Goal: Information Seeking & Learning: Learn about a topic

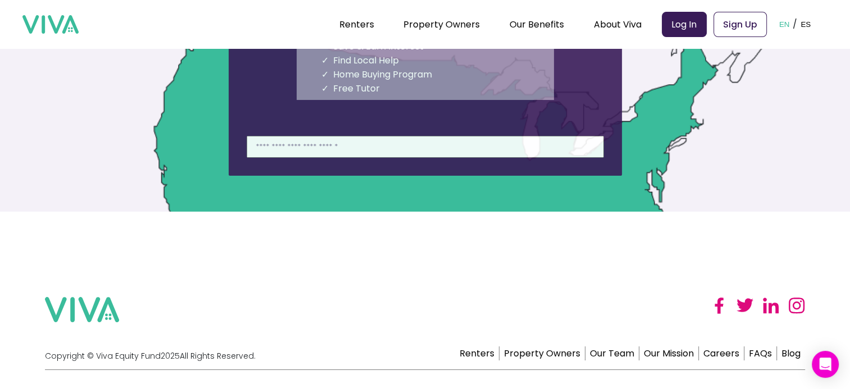
scroll to position [157, 0]
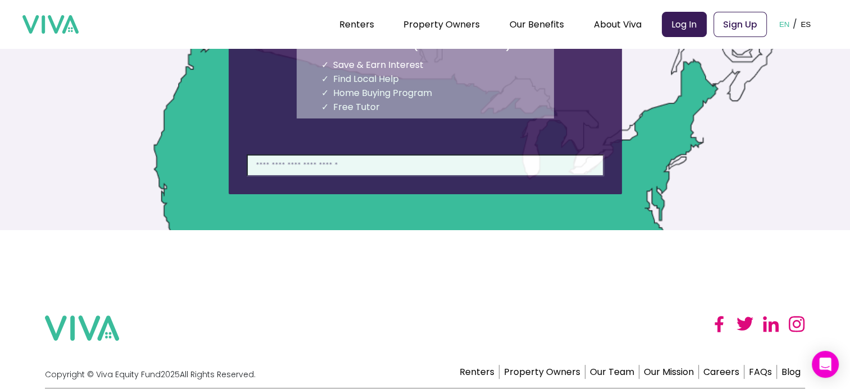
click at [351, 167] on input at bounding box center [425, 165] width 357 height 22
click at [312, 164] on input at bounding box center [425, 165] width 357 height 22
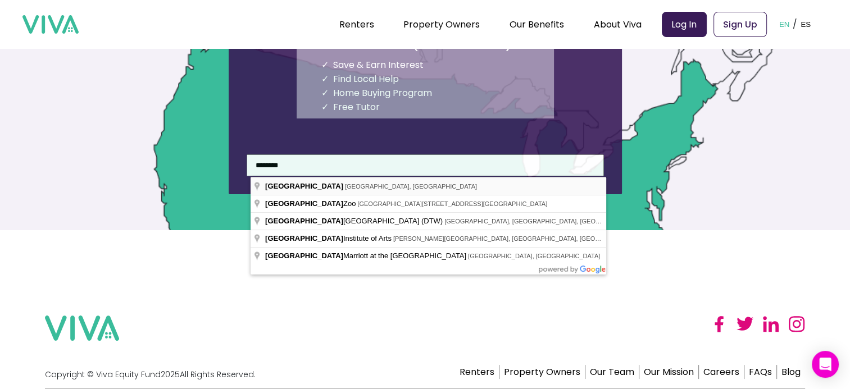
type input "**********"
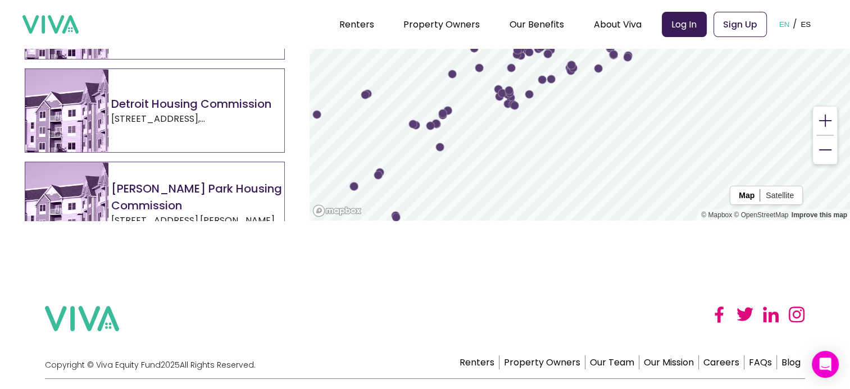
scroll to position [45, 0]
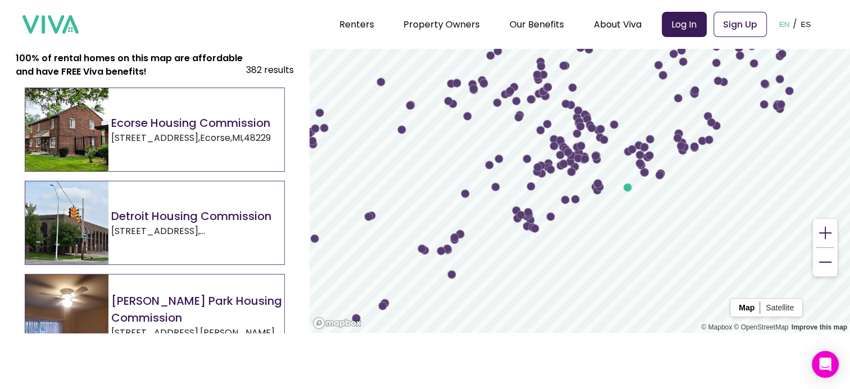
click at [211, 220] on h2 "Detroit Housing Commission" at bounding box center [197, 216] width 173 height 17
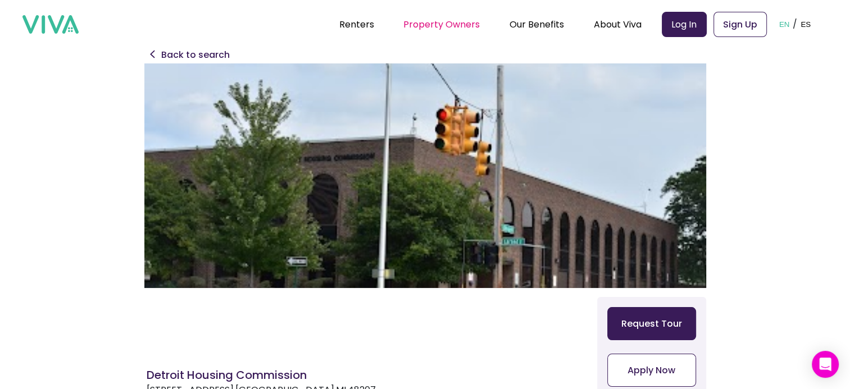
click at [409, 28] on link "Property Owners" at bounding box center [441, 24] width 76 height 13
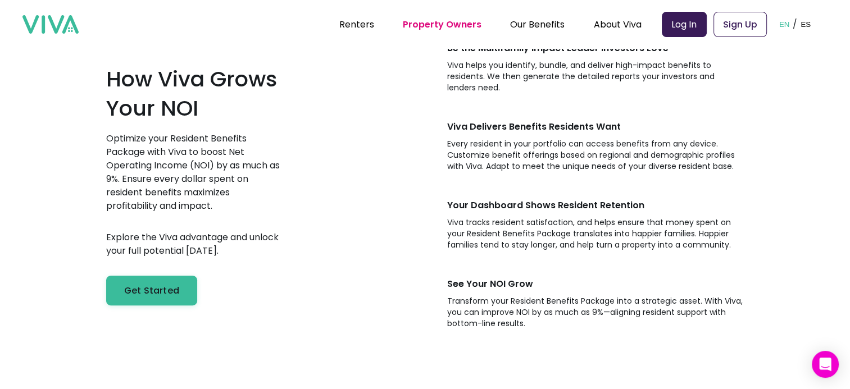
scroll to position [506, 0]
